Goal: Information Seeking & Learning: Learn about a topic

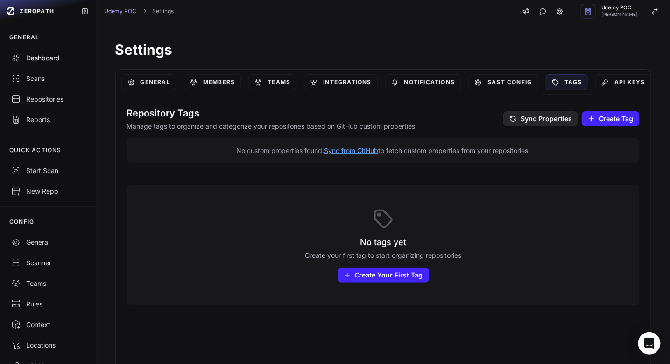
click at [38, 57] on div "Dashboard" at bounding box center [48, 57] width 74 height 9
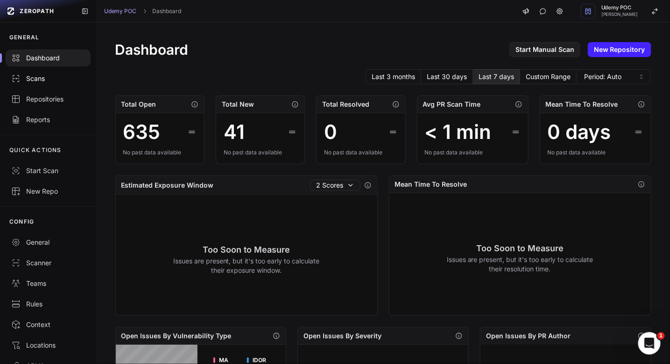
click at [51, 80] on div "Scans" at bounding box center [48, 78] width 74 height 9
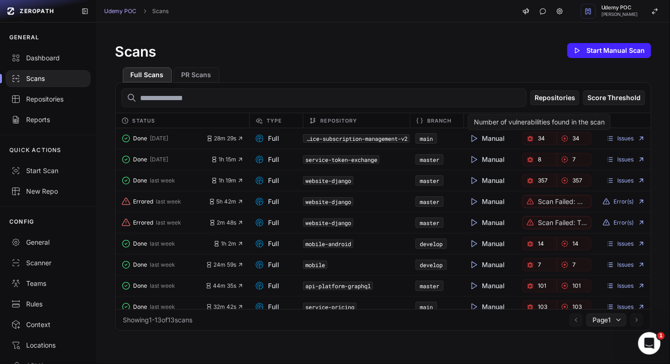
click at [549, 136] on link "34" at bounding box center [540, 138] width 35 height 13
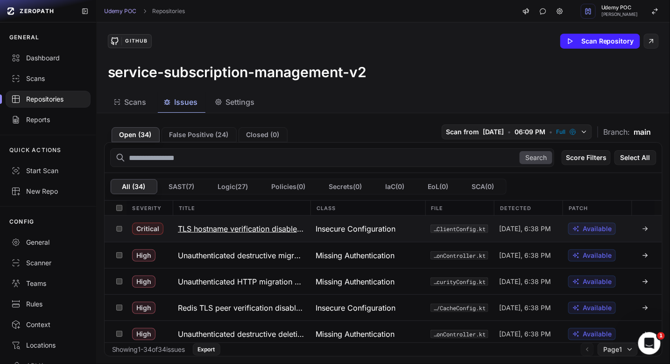
click at [645, 228] on icon at bounding box center [645, 228] width 7 height 7
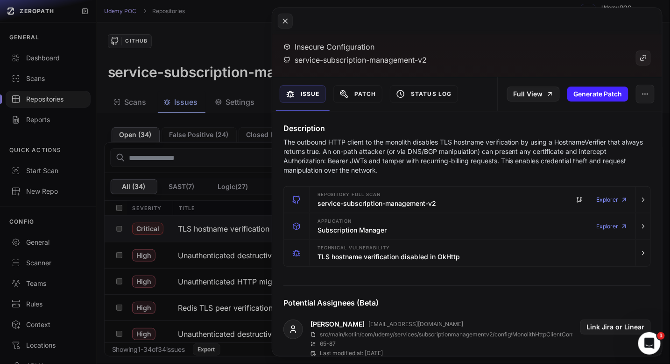
scroll to position [58, 0]
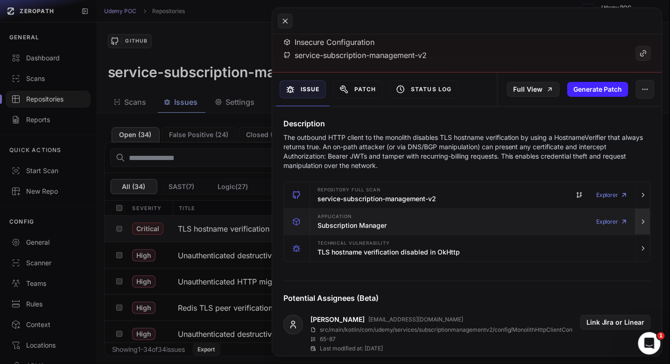
click at [643, 219] on icon "button" at bounding box center [643, 221] width 7 height 7
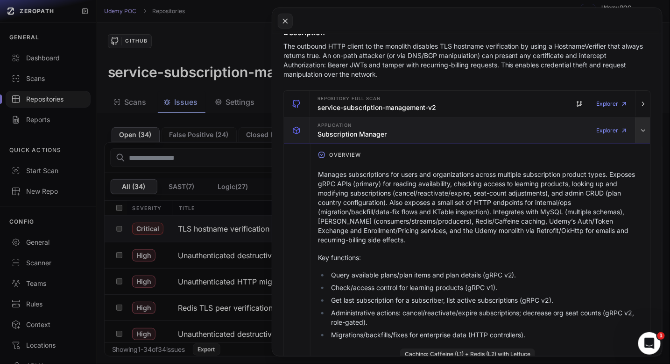
scroll to position [157, 0]
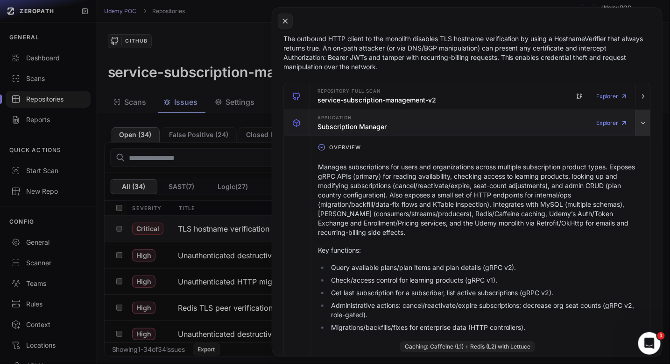
click at [646, 123] on icon "button" at bounding box center [643, 122] width 7 height 7
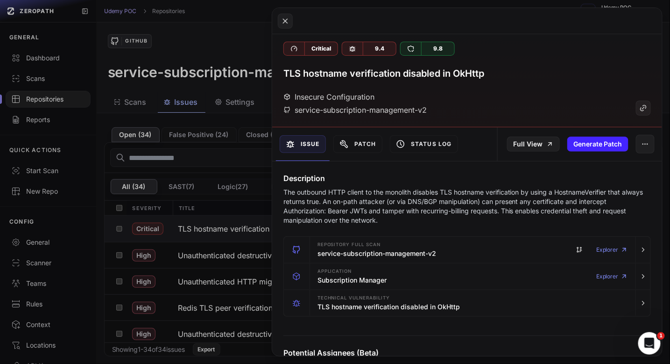
scroll to position [0, 0]
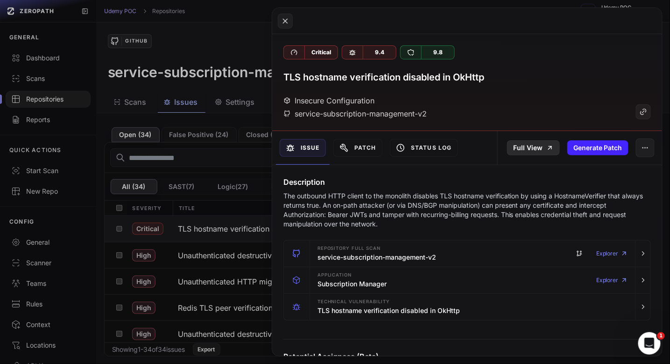
click at [540, 147] on link "Full View" at bounding box center [533, 147] width 53 height 15
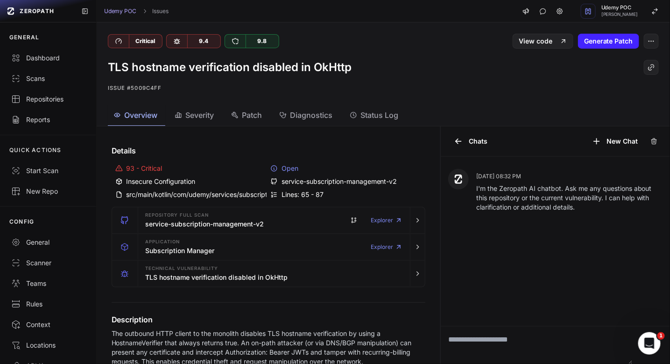
click at [320, 114] on span "Diagnostics" at bounding box center [312, 114] width 43 height 11
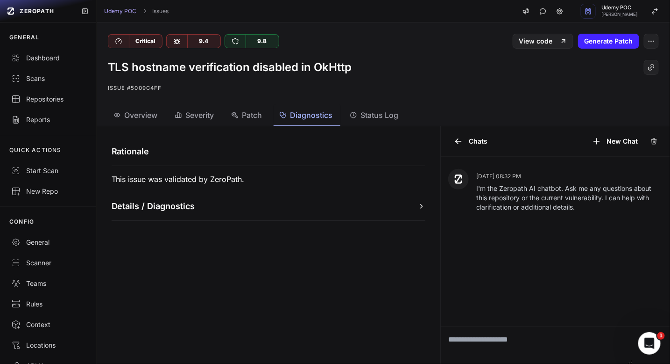
click at [364, 208] on button "Details / Diagnostics" at bounding box center [269, 206] width 314 height 13
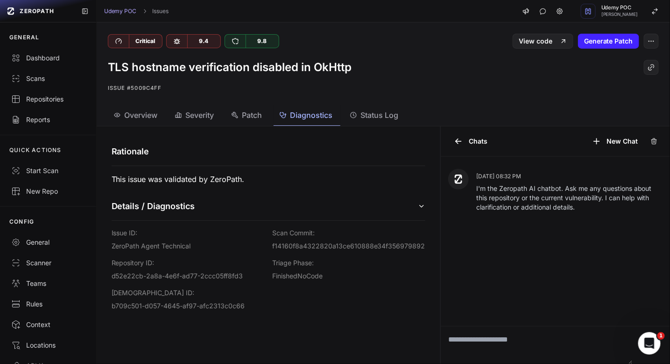
click at [135, 110] on span "Overview" at bounding box center [141, 114] width 33 height 11
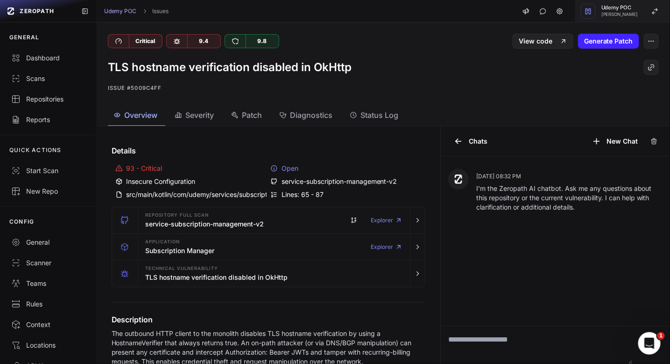
click at [656, 12] on icon "button" at bounding box center [655, 10] width 7 height 7
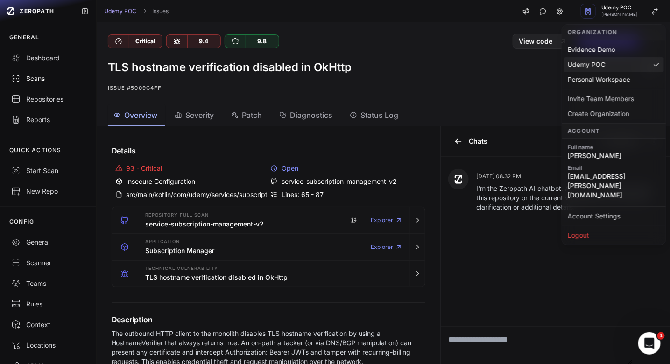
click at [35, 79] on div "Scans" at bounding box center [48, 78] width 74 height 9
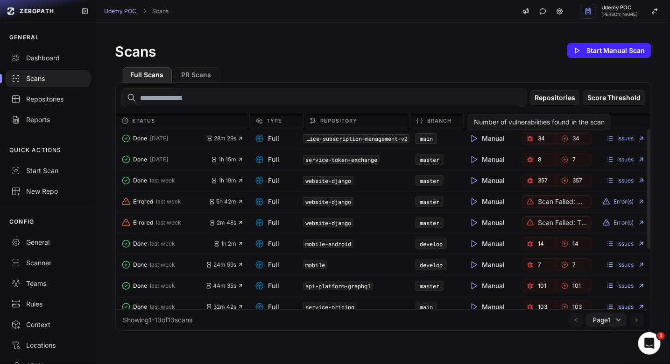
click at [536, 143] on link "34" at bounding box center [540, 138] width 35 height 13
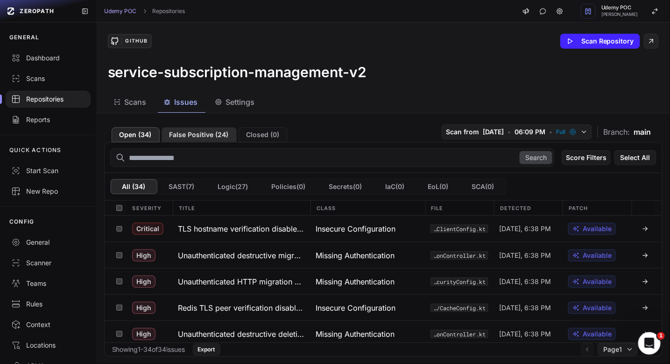
click at [196, 137] on button "False Positive ( 24 )" at bounding box center [199, 134] width 75 height 15
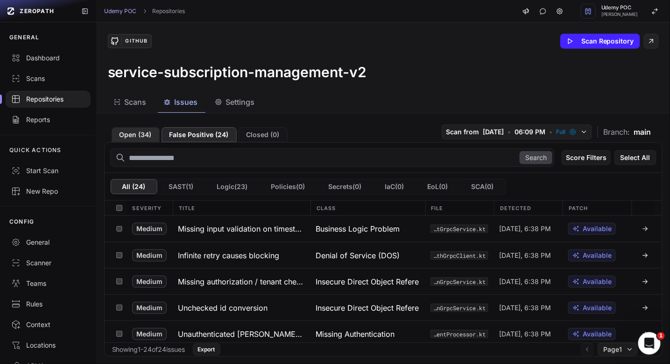
click at [136, 135] on button "Open ( 34 )" at bounding box center [136, 134] width 48 height 15
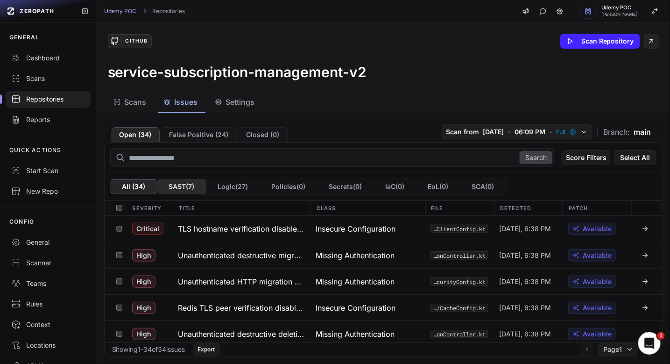
click at [183, 184] on button "SAST ( 7 )" at bounding box center [181, 186] width 49 height 15
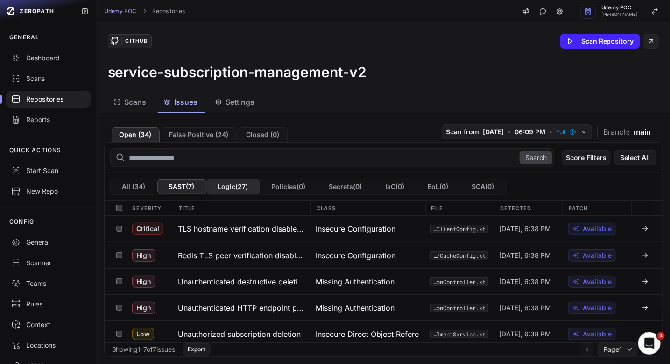
click at [242, 186] on button "Logic ( 27 )" at bounding box center [234, 186] width 54 height 15
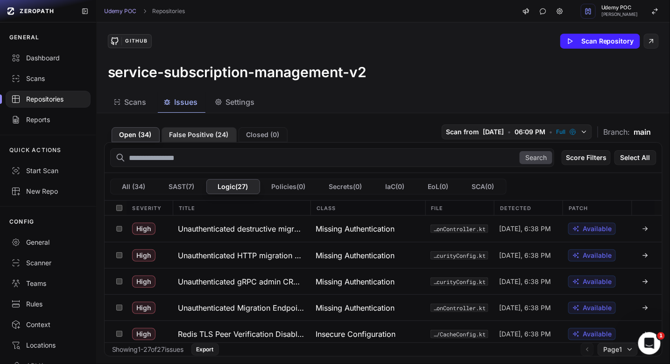
click at [190, 132] on button "False Positive ( 24 )" at bounding box center [199, 134] width 75 height 15
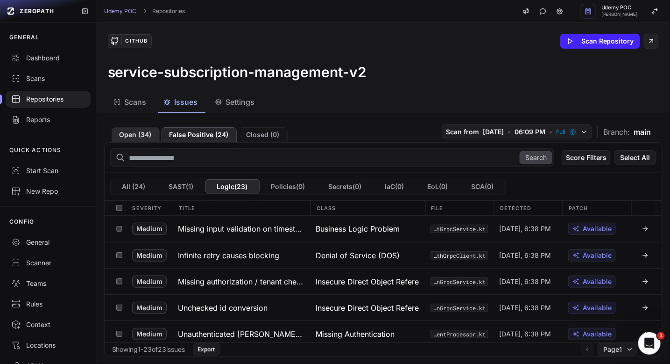
click at [128, 134] on button "Open ( 34 )" at bounding box center [136, 134] width 48 height 15
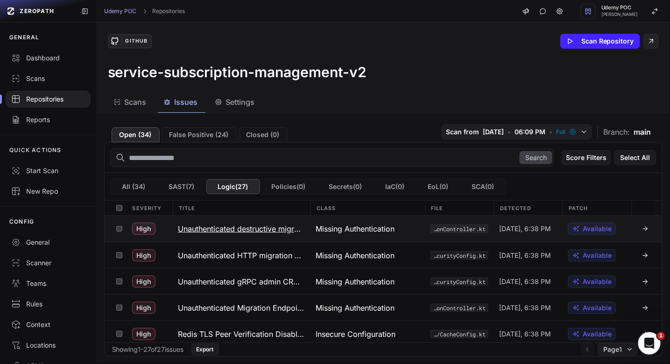
click at [648, 227] on icon at bounding box center [647, 228] width 2 height 2
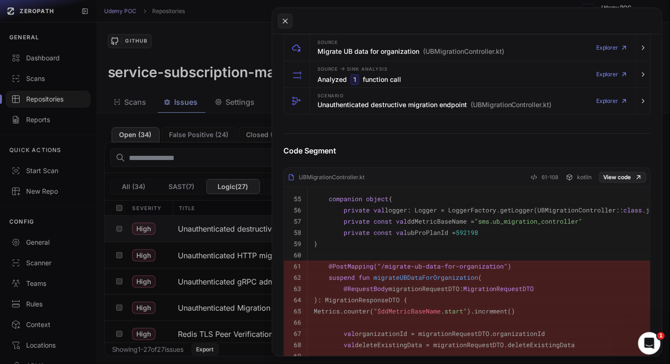
scroll to position [296, 0]
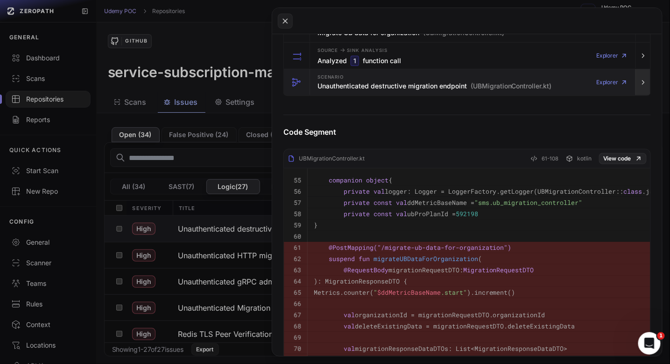
click at [644, 80] on icon "button" at bounding box center [644, 82] width 2 height 4
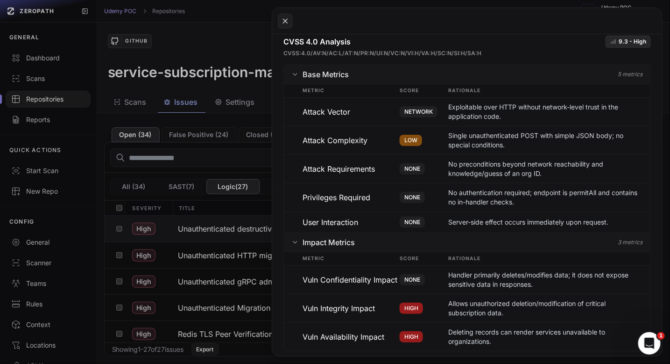
scroll to position [1611, 0]
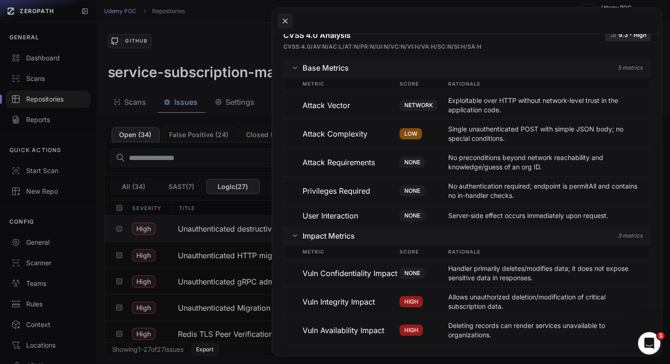
click at [294, 234] on icon "button" at bounding box center [295, 235] width 7 height 7
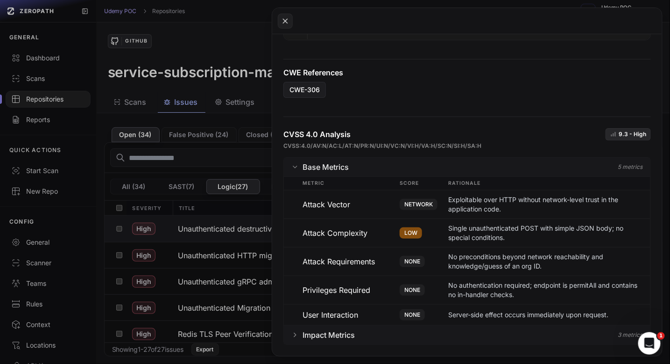
scroll to position [1512, 0]
click at [295, 168] on icon "button" at bounding box center [295, 166] width 7 height 7
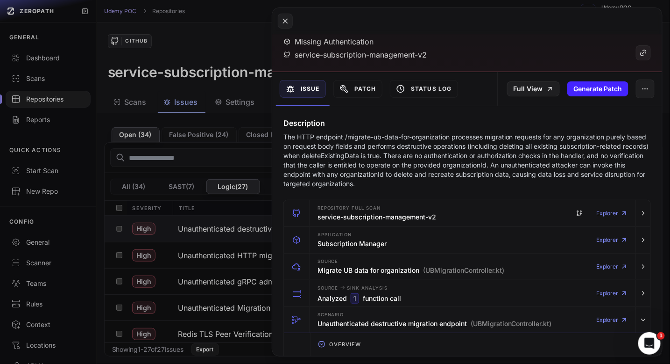
scroll to position [0, 0]
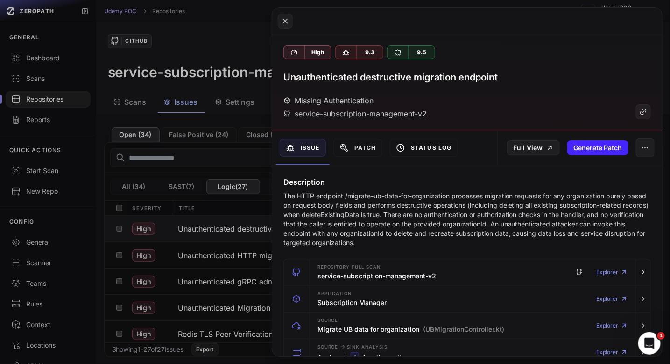
click at [425, 143] on button "Status Log" at bounding box center [424, 148] width 68 height 18
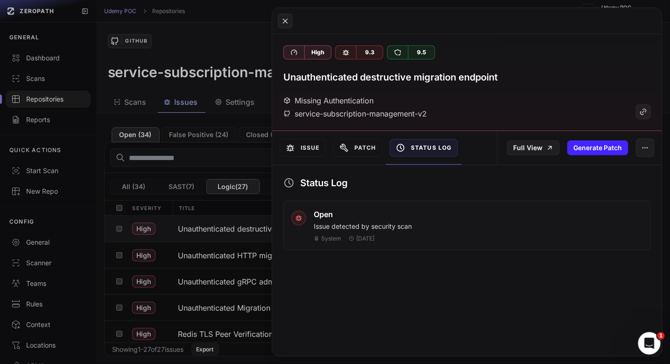
click at [387, 151] on div "Status Log" at bounding box center [424, 148] width 76 height 34
click at [371, 143] on button "Patch" at bounding box center [358, 148] width 49 height 18
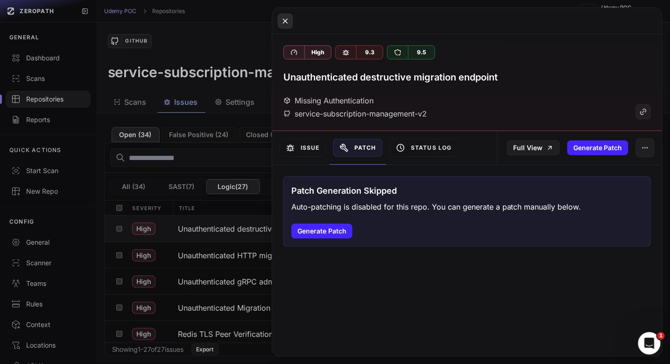
click at [287, 22] on icon at bounding box center [285, 21] width 4 height 4
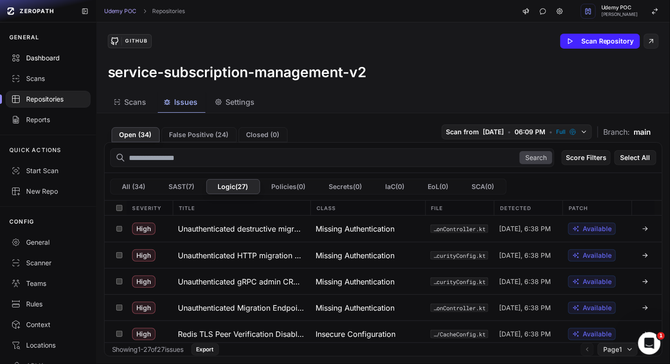
click at [40, 58] on div "Dashboard" at bounding box center [48, 57] width 74 height 9
